Goal: Check status: Check status

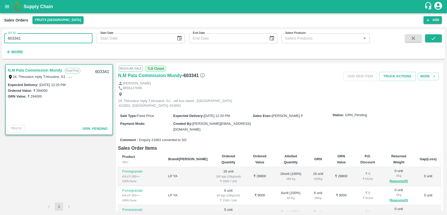
click at [49, 40] on input "603341" at bounding box center [48, 38] width 88 height 10
type input "6"
click at [426, 39] on button "submit" at bounding box center [433, 38] width 17 height 8
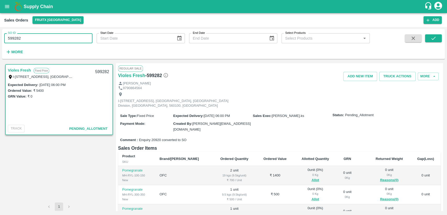
click at [0, 40] on div "SO ID 599282 SO ID Start Date Start Date End Date End Date Select Products Sele…" at bounding box center [223, 121] width 447 height 188
paste input "text"
type input "603569"
click at [435, 35] on button "submit" at bounding box center [433, 38] width 17 height 8
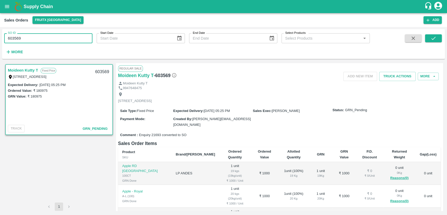
drag, startPoint x: 21, startPoint y: 36, endPoint x: 0, endPoint y: 40, distance: 21.0
click at [0, 40] on div "SO ID 603569 SO ID Start Date Start Date End Date End Date Select Products Sele…" at bounding box center [223, 121] width 447 height 188
paste input "text"
click at [428, 37] on button "submit" at bounding box center [433, 38] width 17 height 8
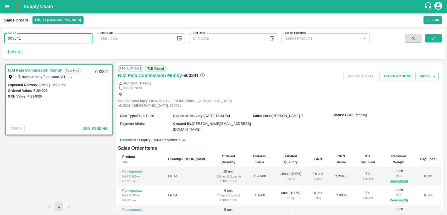
drag, startPoint x: 29, startPoint y: 36, endPoint x: 0, endPoint y: 47, distance: 30.4
click at [0, 47] on div "SO ID 603341 SO ID Start Date Start Date End Date End Date Select Products Sele…" at bounding box center [223, 121] width 447 height 188
paste input "text"
click at [441, 41] on button "submit" at bounding box center [433, 38] width 17 height 8
drag, startPoint x: 25, startPoint y: 38, endPoint x: 0, endPoint y: 42, distance: 25.4
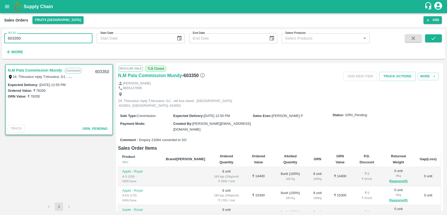
click at [0, 42] on div "SO ID 603350 SO ID Start Date Start Date End Date End Date Select Products Sele…" at bounding box center [223, 121] width 447 height 188
paste input "text"
type input "603583"
click at [439, 35] on button "submit" at bounding box center [433, 38] width 17 height 8
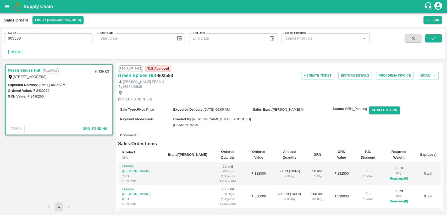
click at [9, 7] on icon "open drawer" at bounding box center [7, 7] width 6 height 6
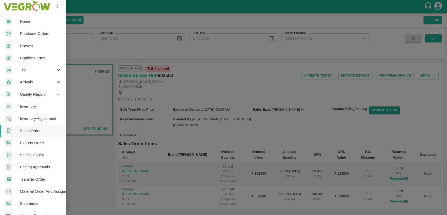
click at [29, 21] on span "Home" at bounding box center [40, 22] width 41 height 6
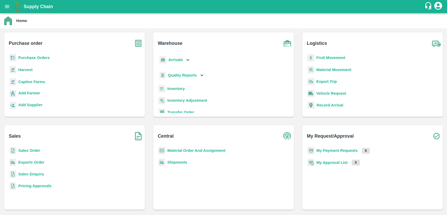
click at [38, 59] on b "Purchase Orders" at bounding box center [33, 57] width 31 height 4
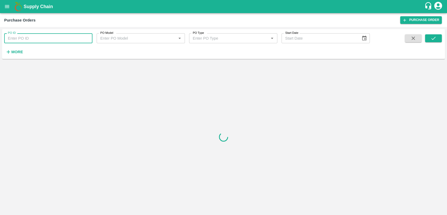
click at [28, 41] on input "PO ID" at bounding box center [48, 38] width 88 height 10
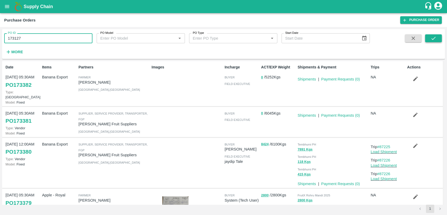
type input "173127"
click at [434, 41] on button "submit" at bounding box center [433, 38] width 17 height 8
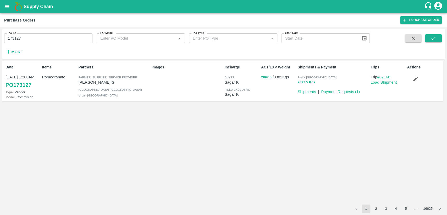
click at [11, 84] on link "PO 173127" at bounding box center [18, 84] width 26 height 9
click at [16, 83] on link "PO 173127" at bounding box center [18, 84] width 26 height 9
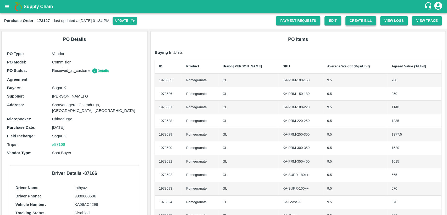
click at [365, 18] on button "Create Bill" at bounding box center [360, 20] width 31 height 9
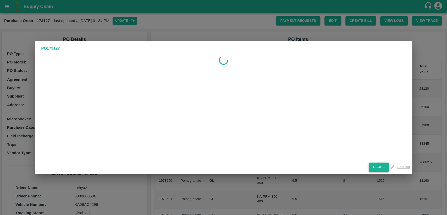
click at [375, 168] on button "Close" at bounding box center [378, 166] width 20 height 9
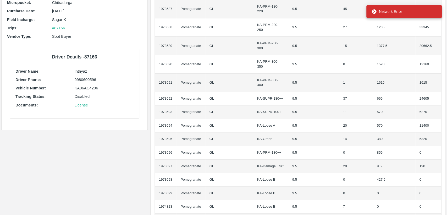
scroll to position [29, 0]
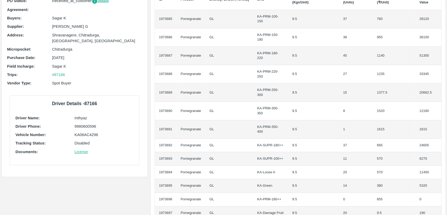
scroll to position [116, 0]
